Goal: Task Accomplishment & Management: Use online tool/utility

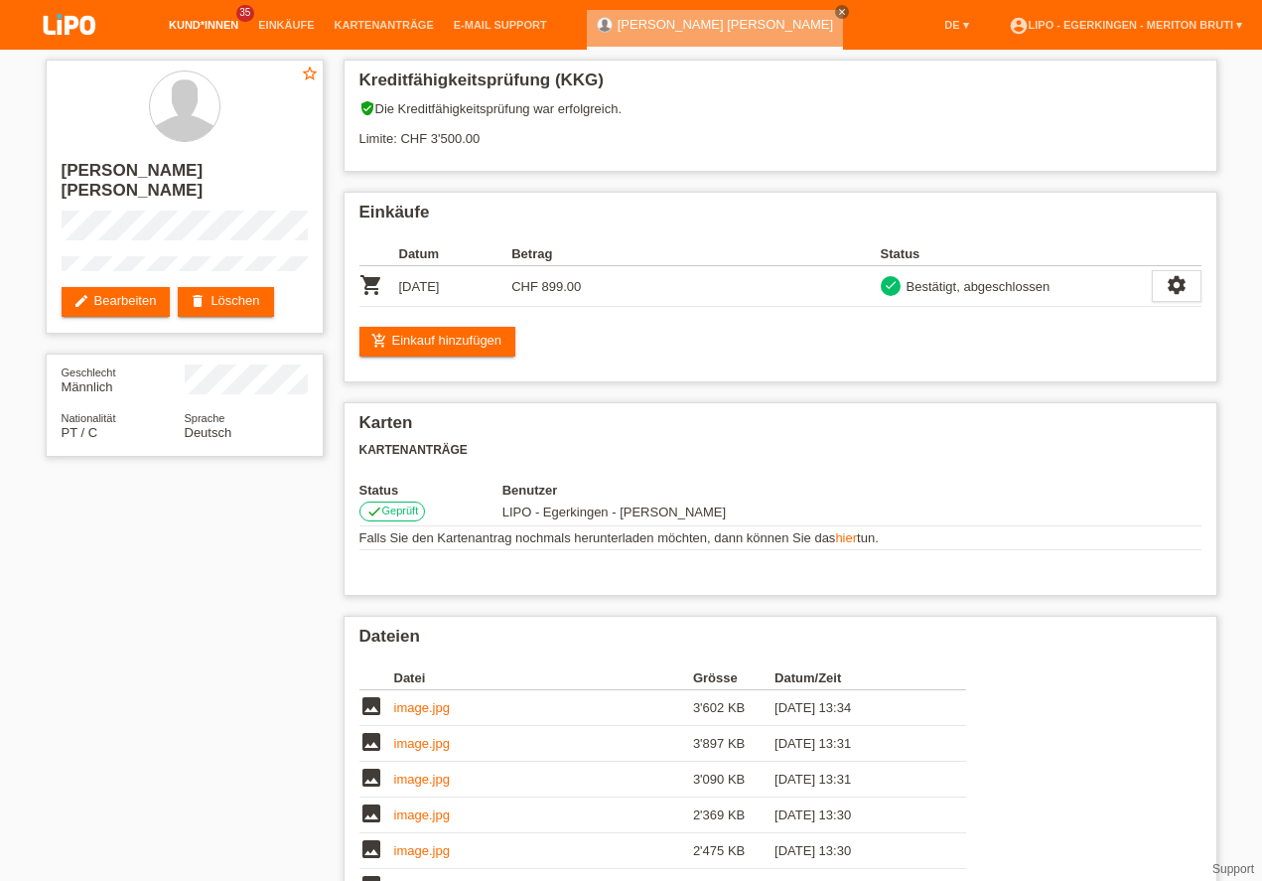
click at [204, 23] on link "Kund*innen" at bounding box center [203, 25] width 89 height 12
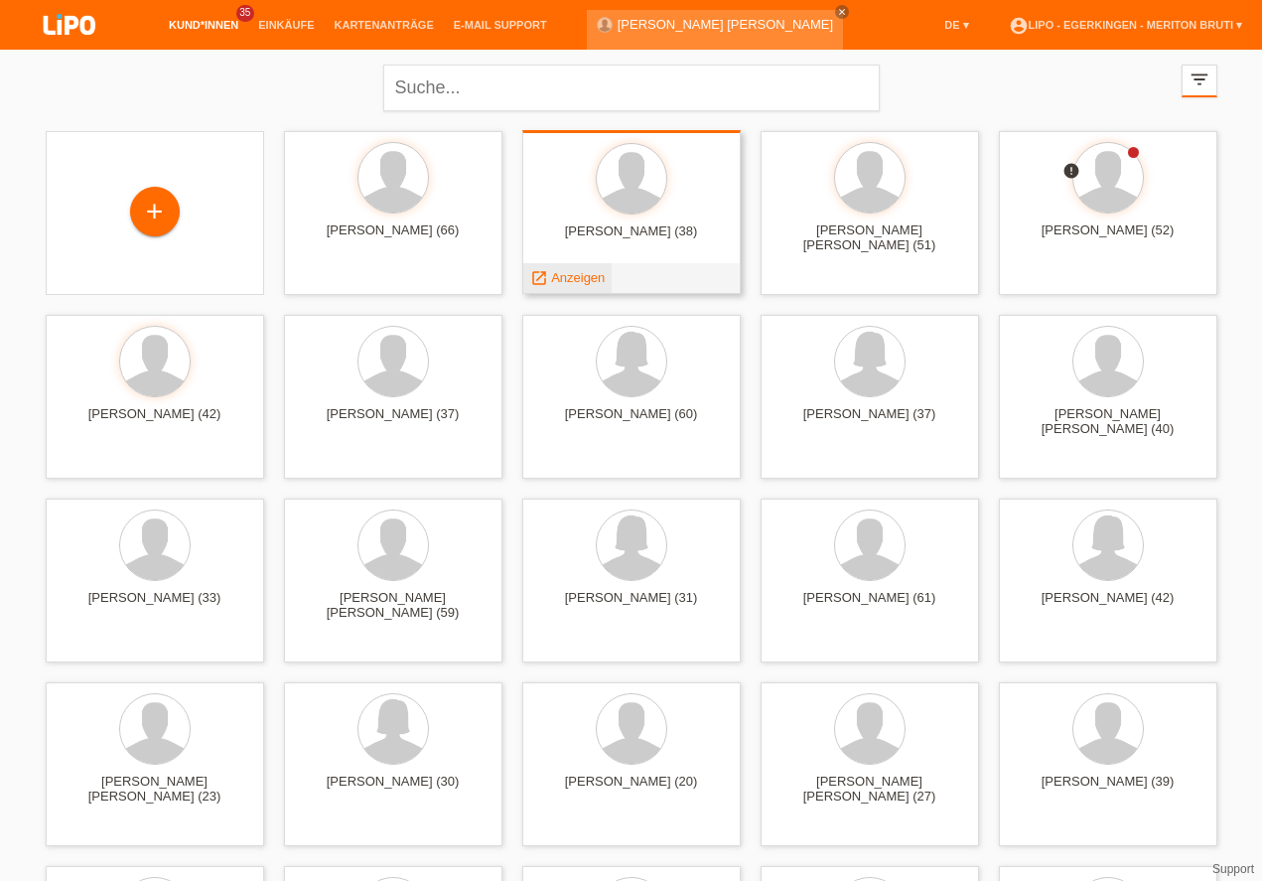
click at [581, 277] on span "Anzeigen" at bounding box center [578, 277] width 54 height 15
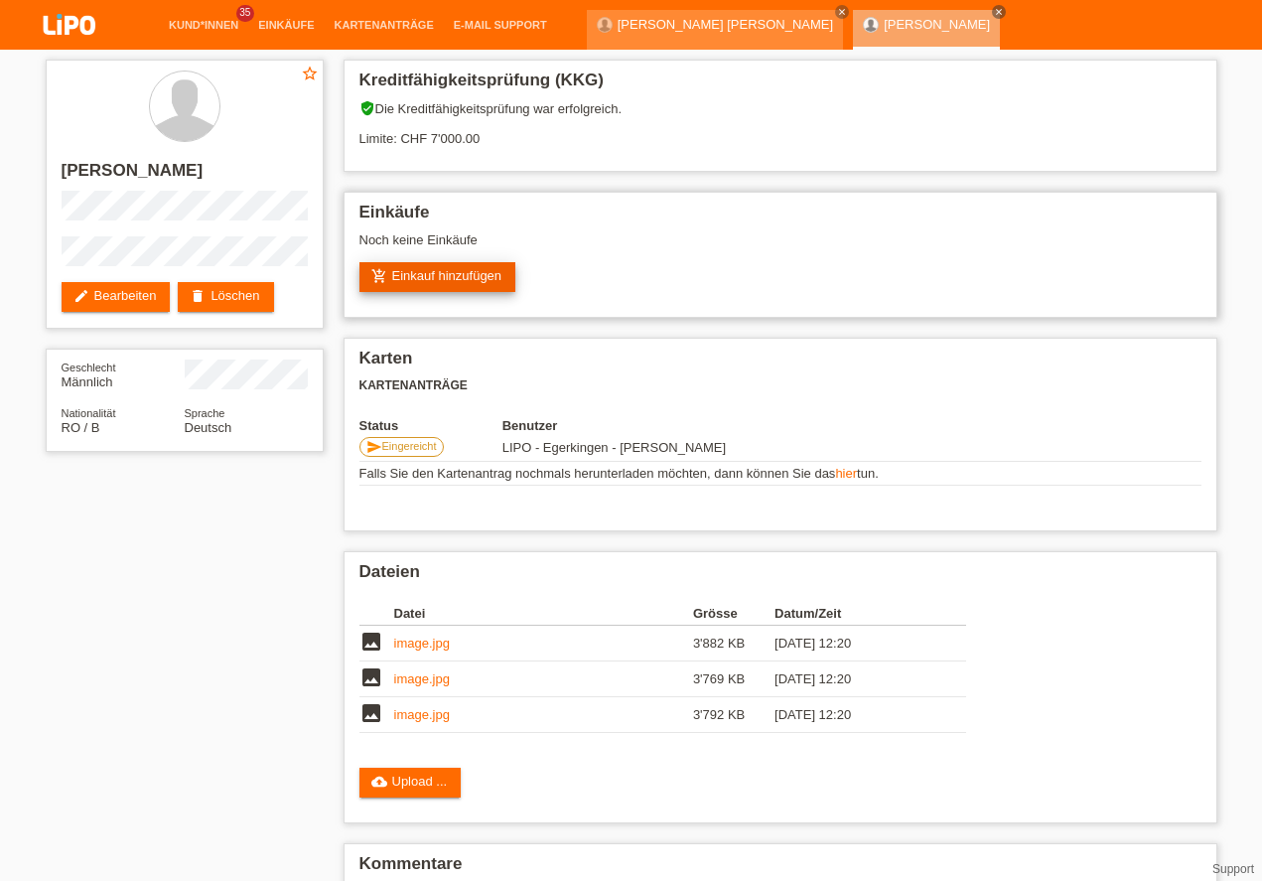
click at [448, 290] on link "add_shopping_cart Einkauf hinzufügen" at bounding box center [437, 277] width 157 height 30
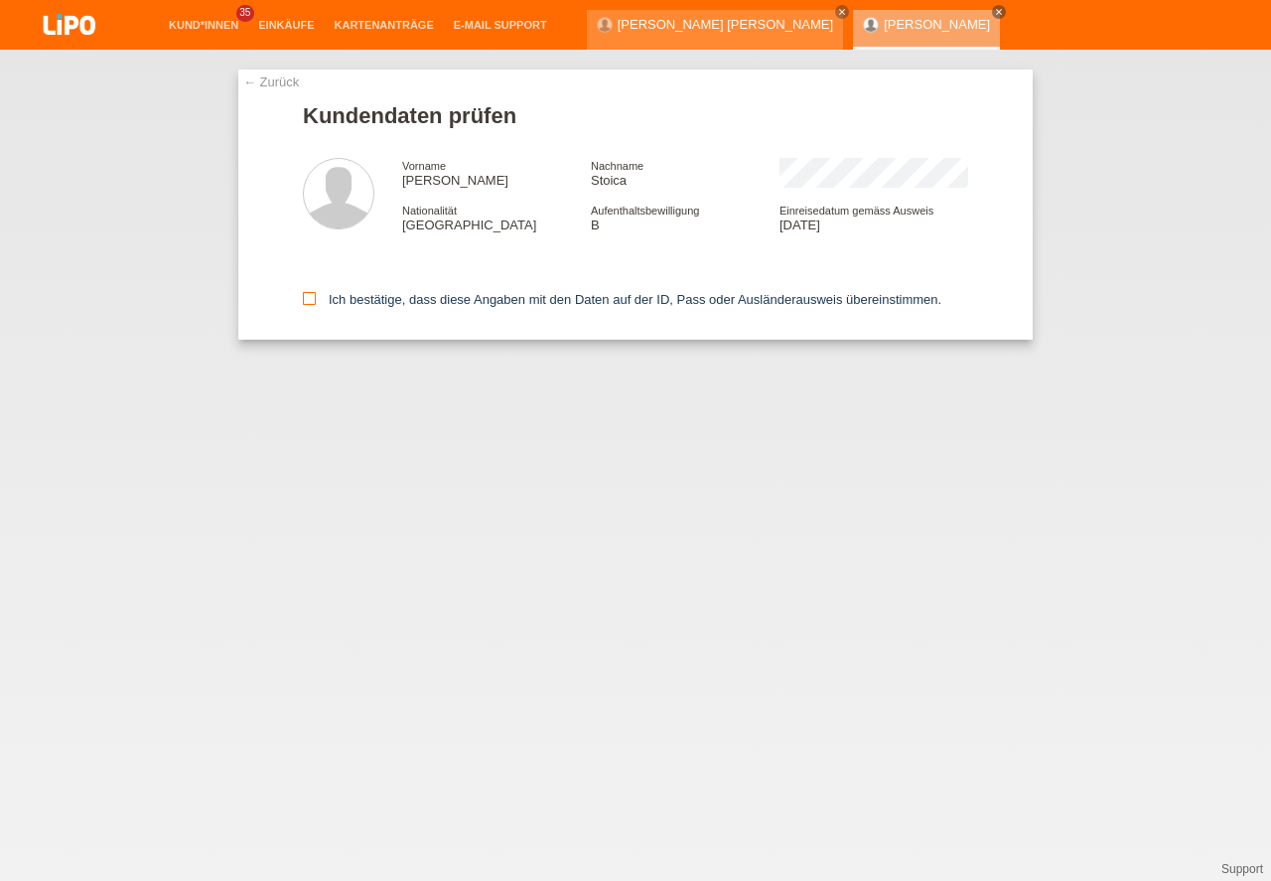
click at [306, 304] on icon at bounding box center [309, 298] width 13 height 13
click at [306, 304] on input "Ich bestätige, dass diese Angaben mit den Daten auf der ID, Pass oder Ausländer…" at bounding box center [309, 298] width 13 height 13
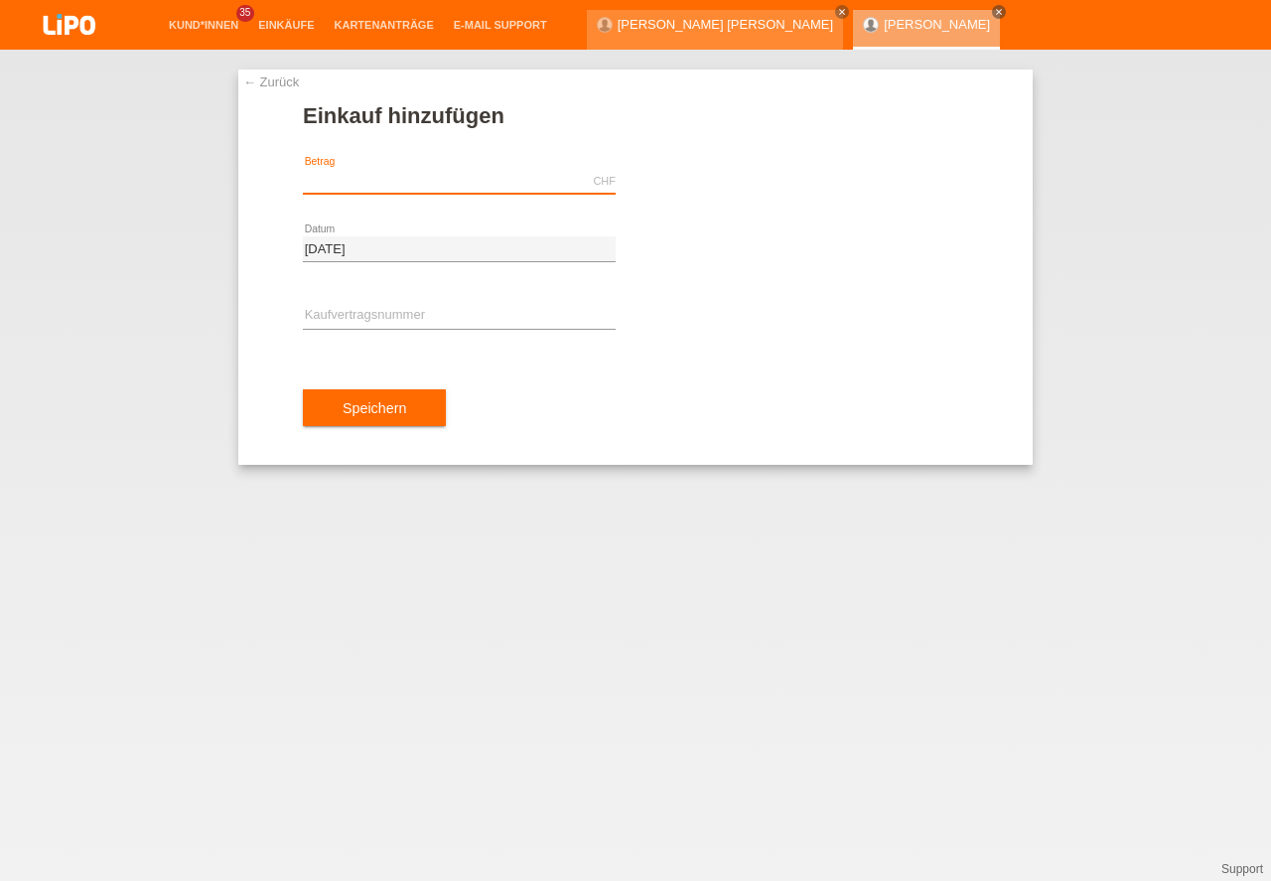
click at [363, 189] on input "text" at bounding box center [459, 181] width 313 height 25
type input "3284.90"
click at [487, 324] on input "text" at bounding box center [459, 316] width 313 height 25
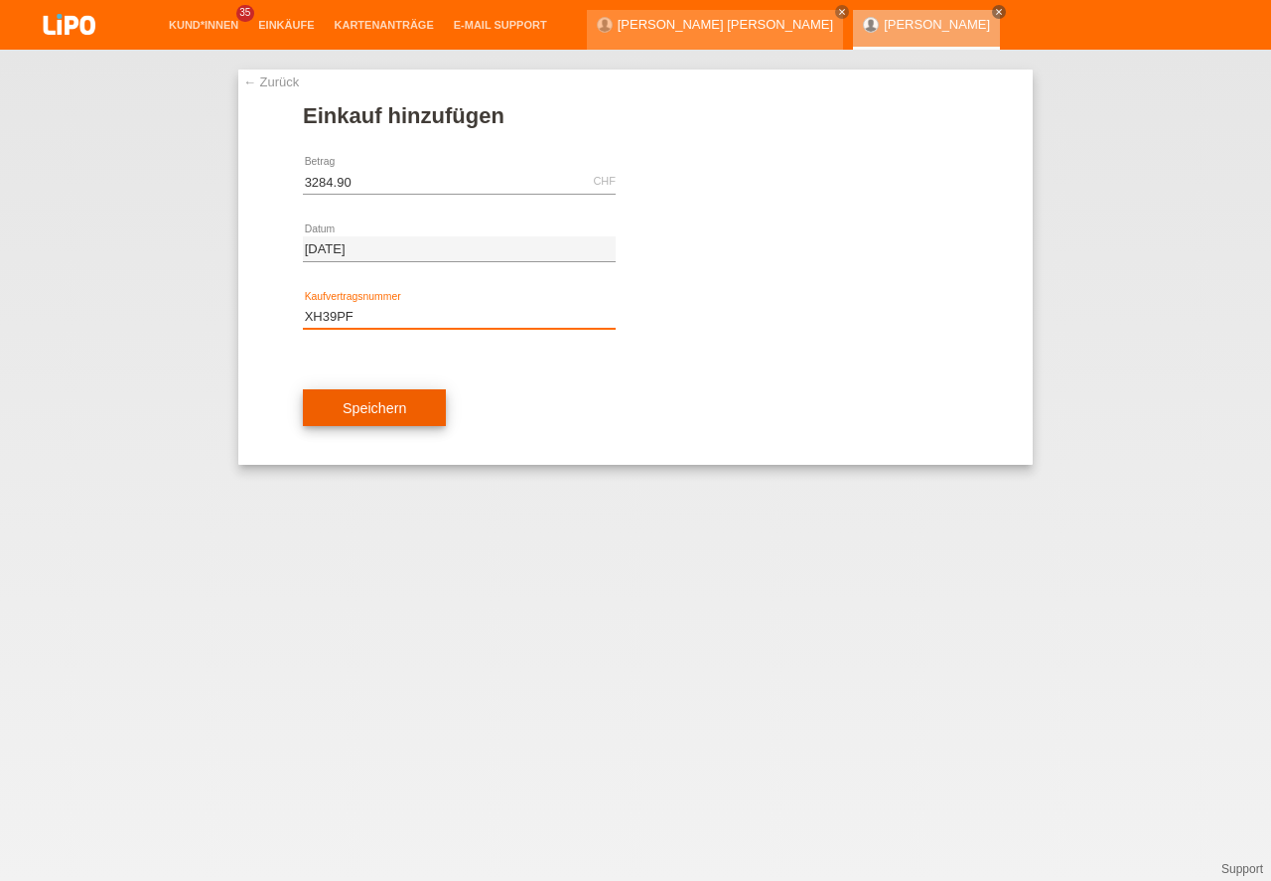
type input "XH39PF"
click at [374, 419] on button "Speichern" at bounding box center [374, 408] width 143 height 38
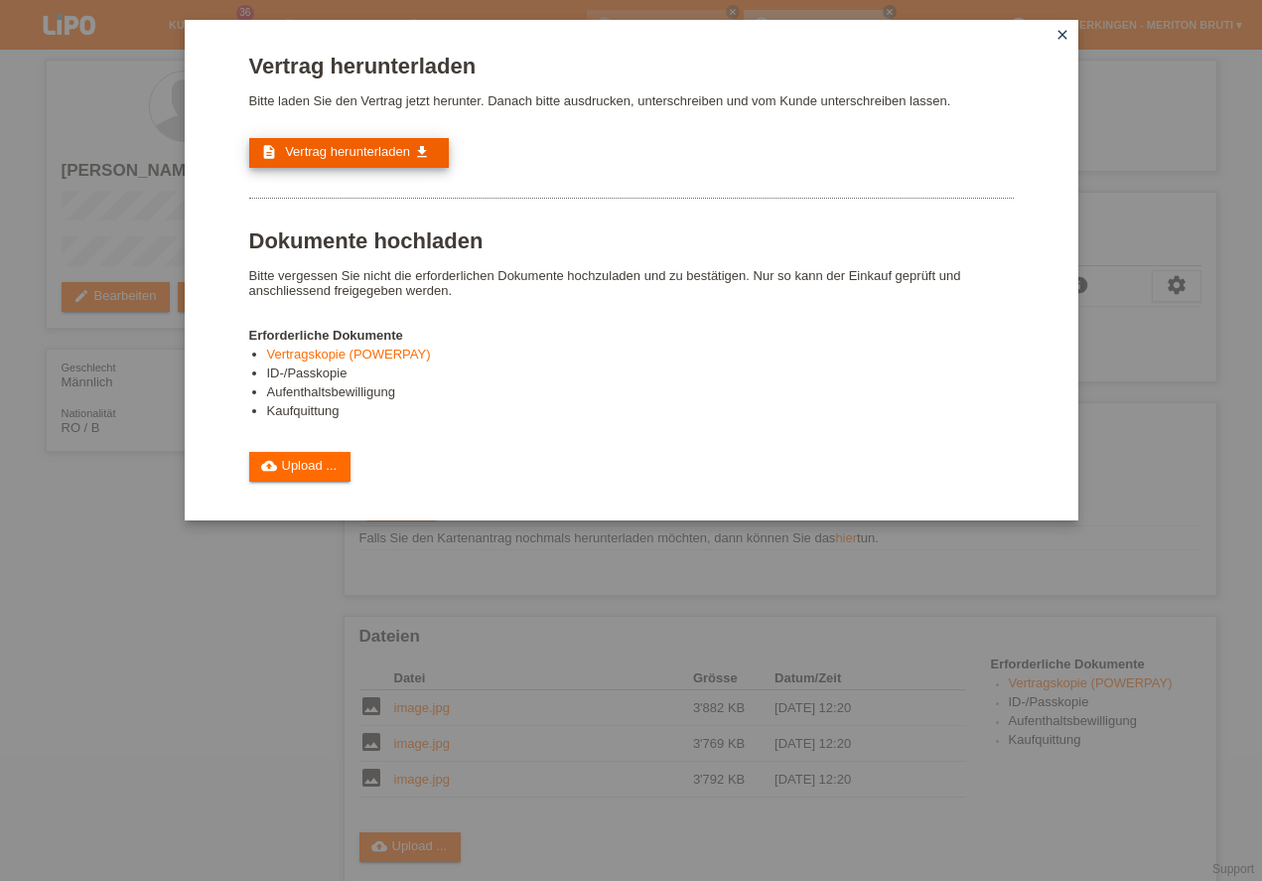
click at [384, 153] on span "Vertrag herunterladen" at bounding box center [347, 151] width 125 height 15
click at [323, 459] on link "cloud_upload Upload ..." at bounding box center [300, 467] width 102 height 30
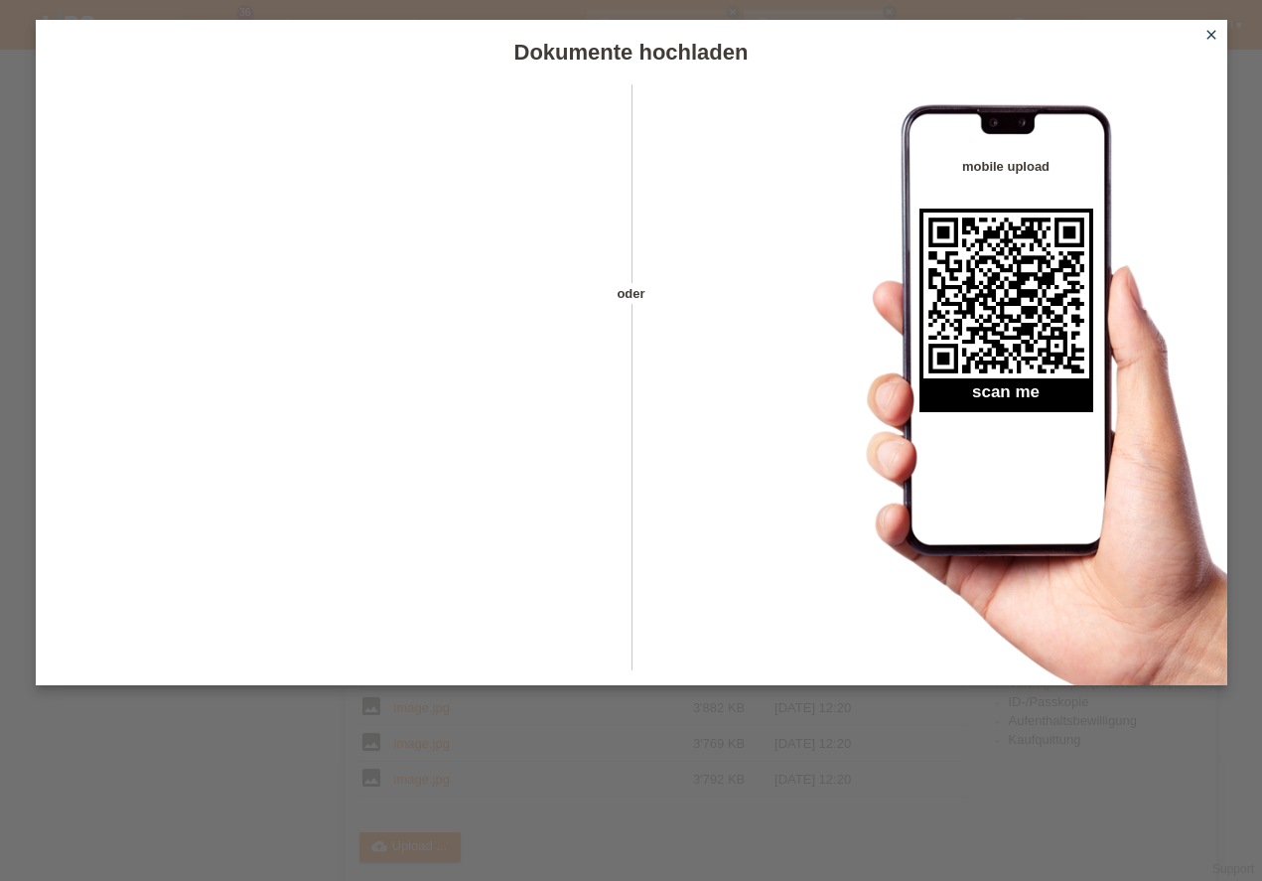
click at [1209, 32] on icon "close" at bounding box center [1212, 35] width 16 height 16
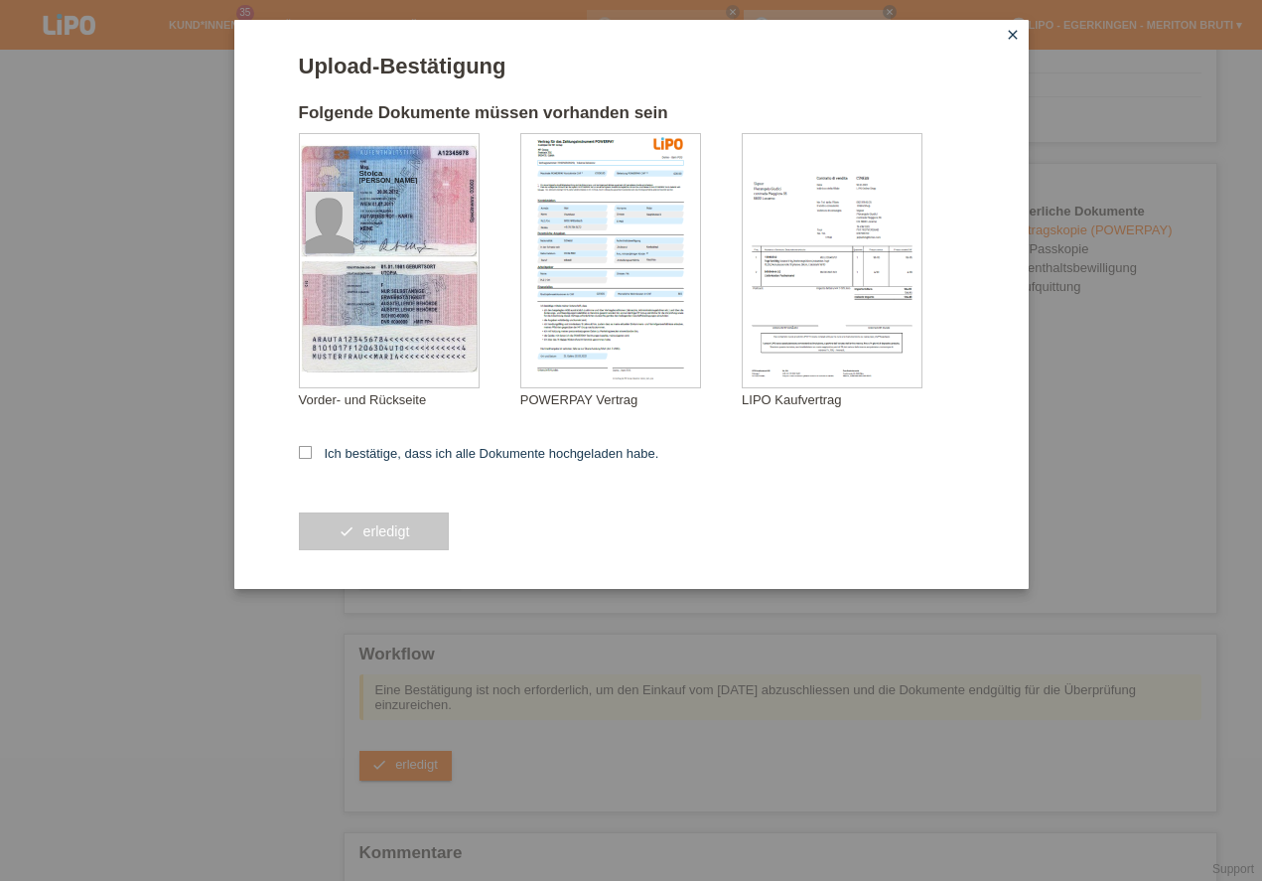
scroll to position [453, 0]
click at [305, 449] on icon at bounding box center [305, 452] width 13 height 13
click at [305, 449] on input "Ich bestätige, dass ich alle Dokumente hochgeladen habe." at bounding box center [305, 452] width 13 height 13
checkbox input "true"
click at [377, 535] on button "check erledigt" at bounding box center [374, 531] width 151 height 38
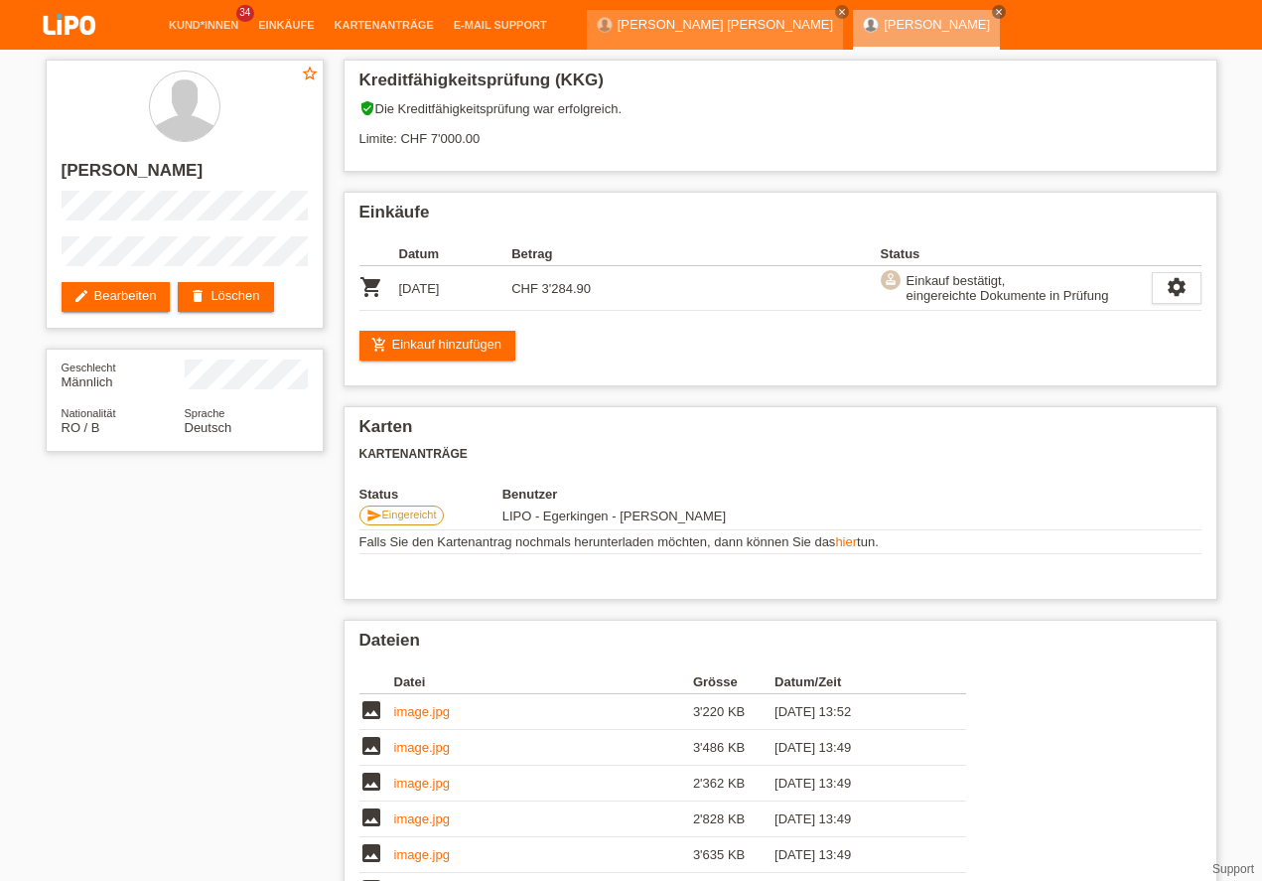
click at [1188, 69] on link "account_circle LIPO - Egerkingen - Meriton Bruti ▾" at bounding box center [1125, 75] width 253 height 12
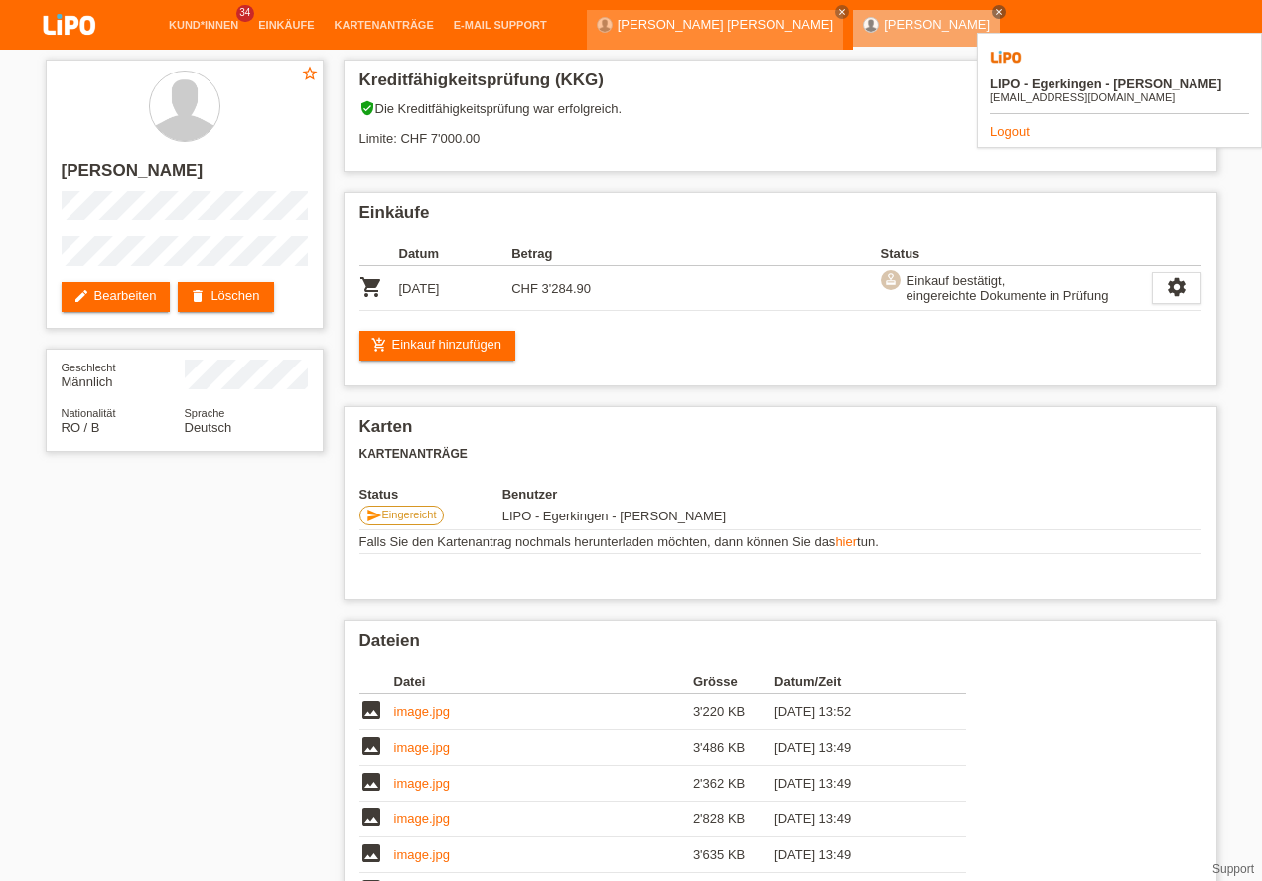
click at [1016, 124] on link "Logout" at bounding box center [1010, 131] width 40 height 15
